Goal: Information Seeking & Learning: Check status

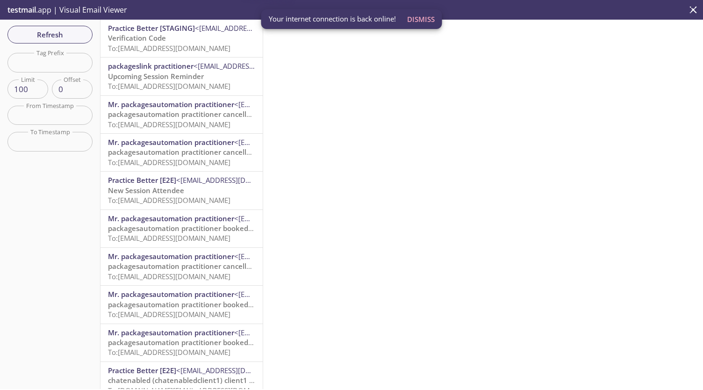
click at [181, 17] on div "testmail .app | Visual Email Viewer" at bounding box center [351, 10] width 703 height 20
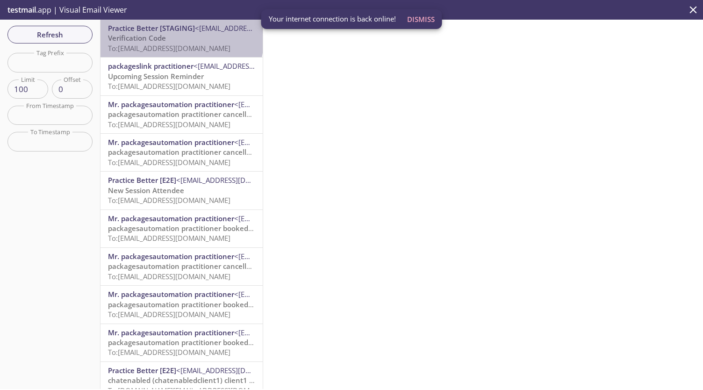
click at [181, 40] on p "Verification Code To: [EMAIL_ADDRESS][DOMAIN_NAME]" at bounding box center [181, 43] width 147 height 20
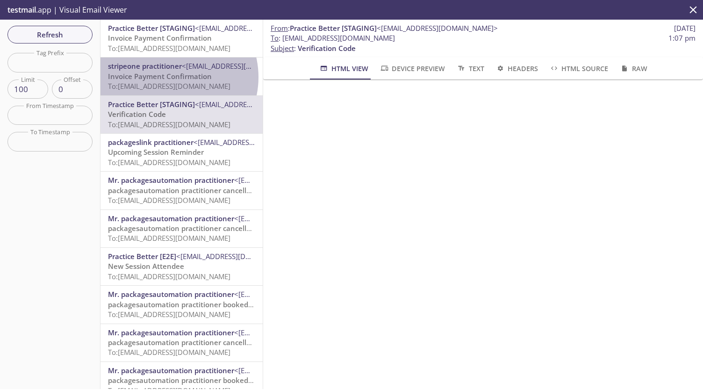
click at [169, 77] on span "Invoice Payment Confirmation" at bounding box center [160, 76] width 104 height 9
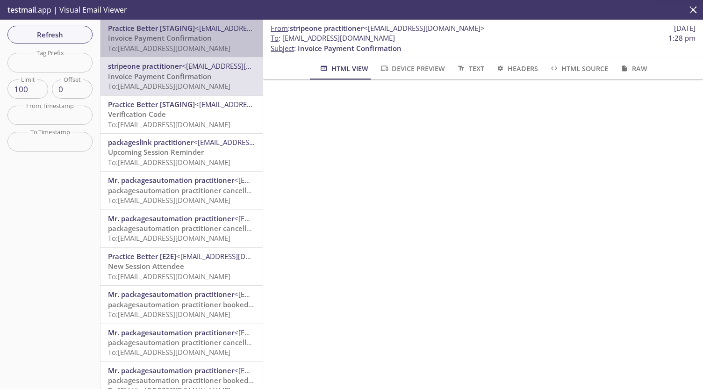
click at [208, 31] on span "<[EMAIL_ADDRESS][DOMAIN_NAME]>" at bounding box center [255, 27] width 121 height 9
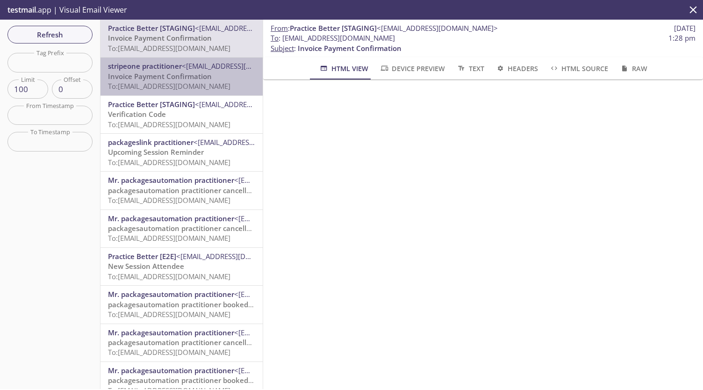
click at [204, 74] on span "Invoice Payment Confirmation" at bounding box center [160, 76] width 104 height 9
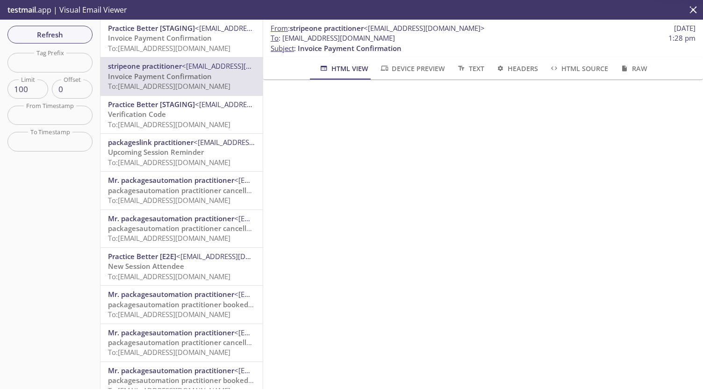
click at [206, 44] on span "To: [EMAIL_ADDRESS][DOMAIN_NAME]" at bounding box center [169, 47] width 123 height 9
